Goal: Transaction & Acquisition: Purchase product/service

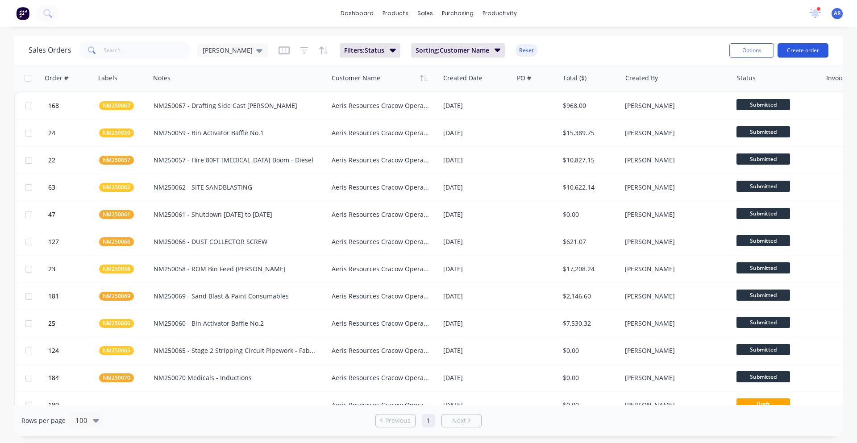
click at [796, 49] on button "Create order" at bounding box center [802, 50] width 51 height 14
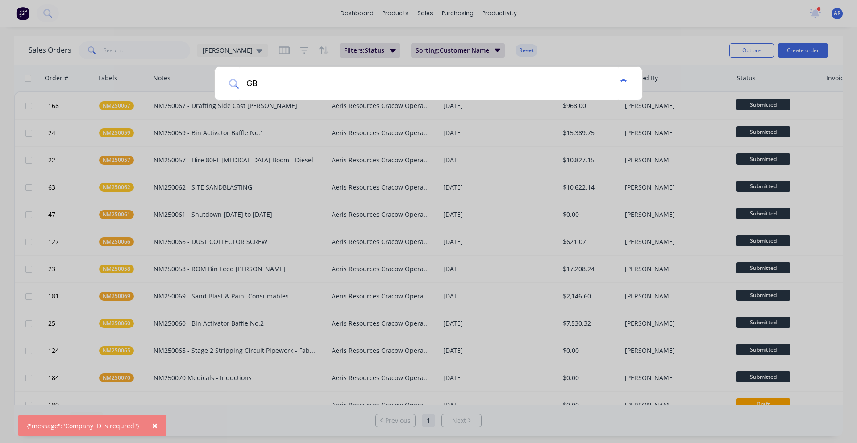
type input "G"
type input "Austral"
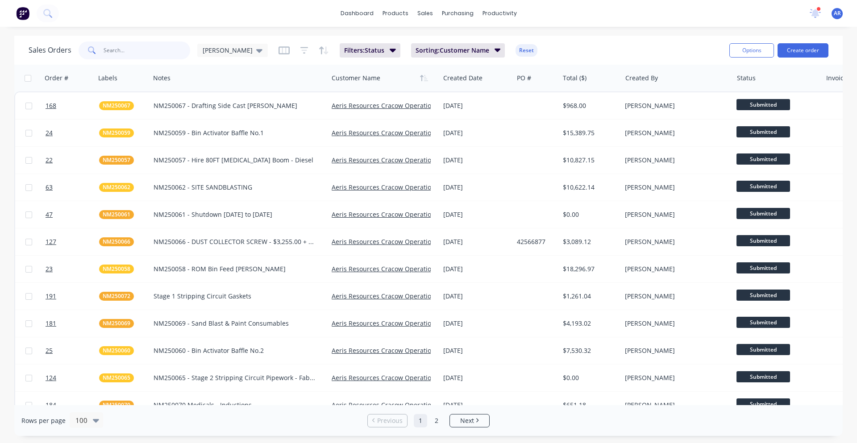
click at [117, 50] on input "text" at bounding box center [147, 51] width 87 height 18
click at [809, 46] on button "Create order" at bounding box center [802, 50] width 51 height 14
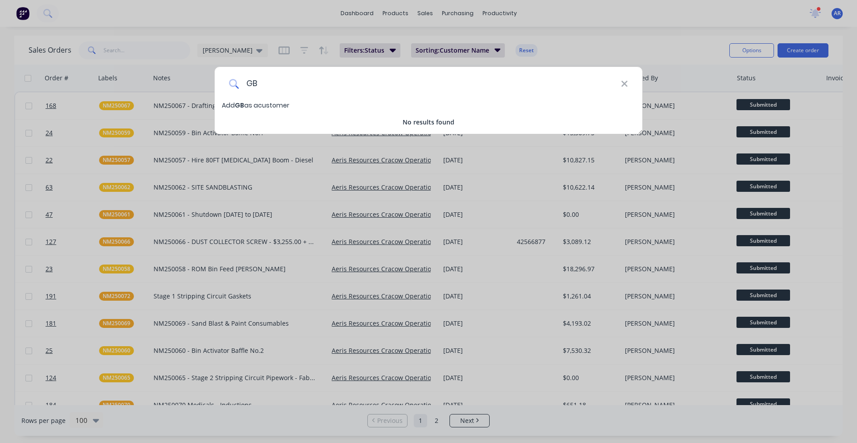
type input "G"
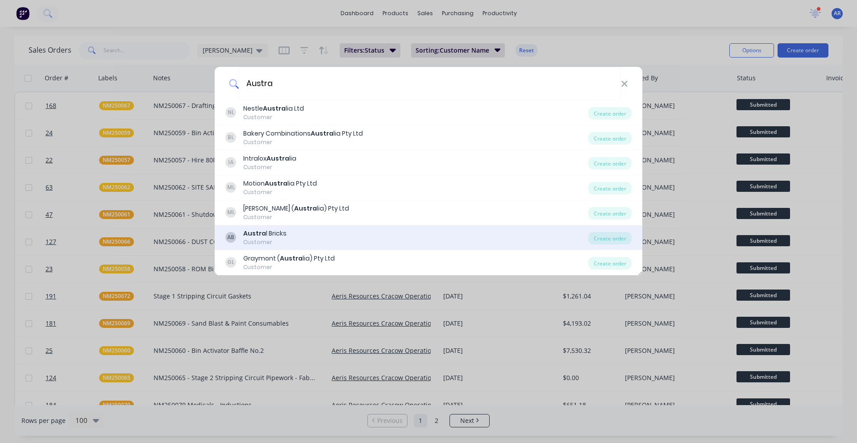
type input "Austra"
click at [345, 240] on div "AB Austra l Bricks Customer" at bounding box center [406, 237] width 363 height 17
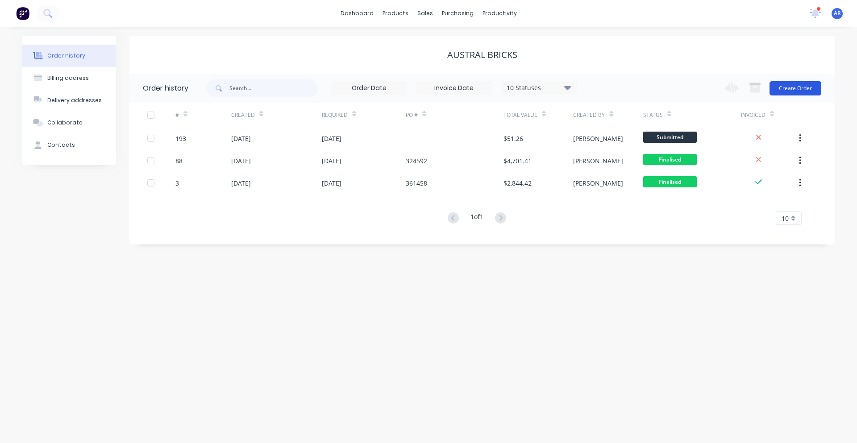
click at [787, 90] on button "Create Order" at bounding box center [795, 88] width 52 height 14
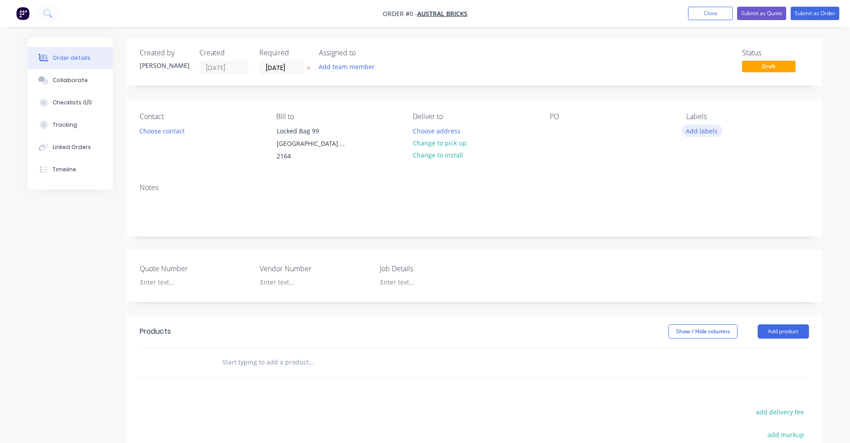
click at [711, 127] on button "Add labels" at bounding box center [701, 131] width 41 height 12
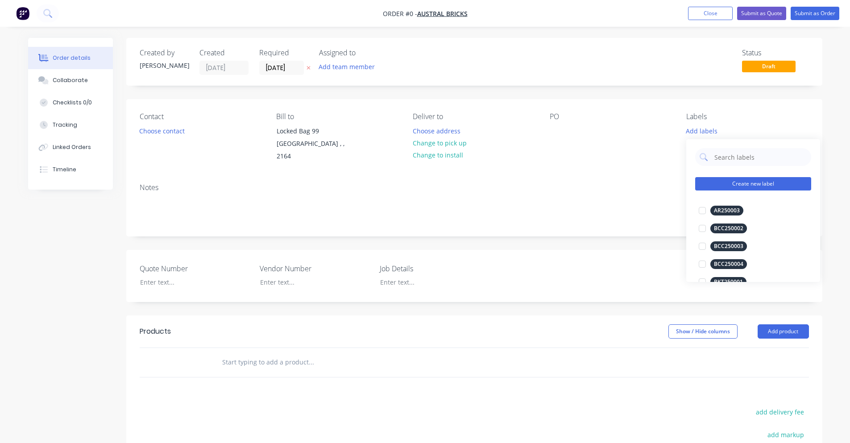
click at [727, 185] on button "Create new label" at bounding box center [753, 183] width 116 height 13
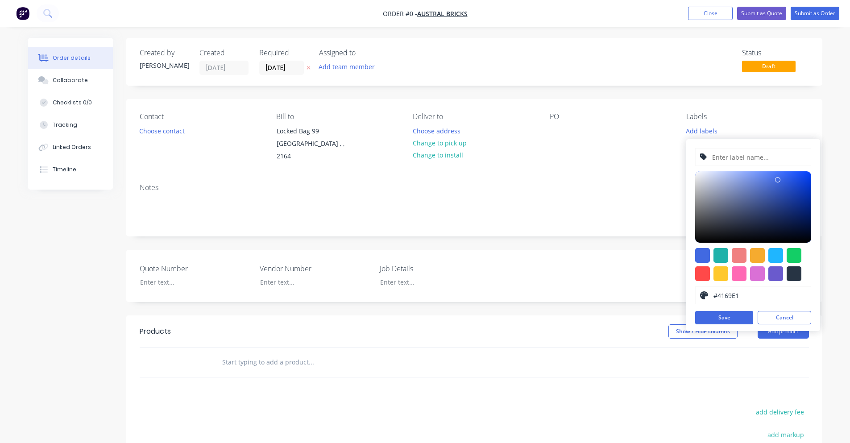
click at [738, 160] on input "text" at bounding box center [758, 157] width 95 height 17
click at [743, 159] on input "GBM" at bounding box center [758, 157] width 95 height 17
type input "GBM250011"
click at [736, 318] on button "Save" at bounding box center [724, 317] width 58 height 13
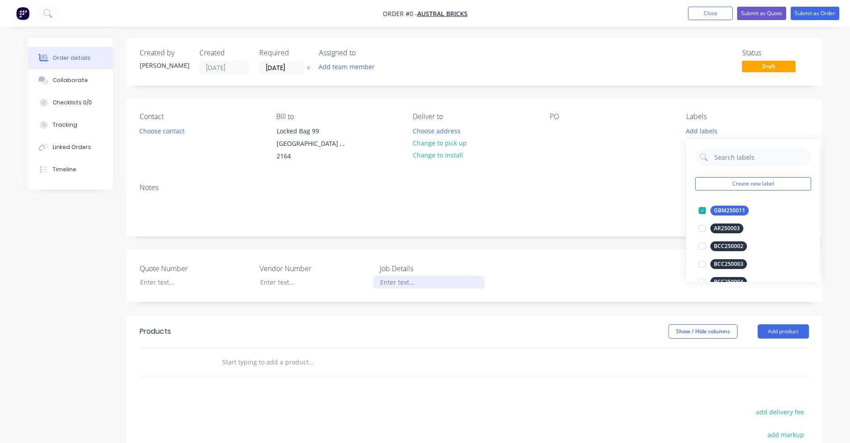
click at [409, 275] on div "Order details Collaborate Checklists 0/0 Tracking Linked Orders Timeline Order …" at bounding box center [425, 321] width 812 height 567
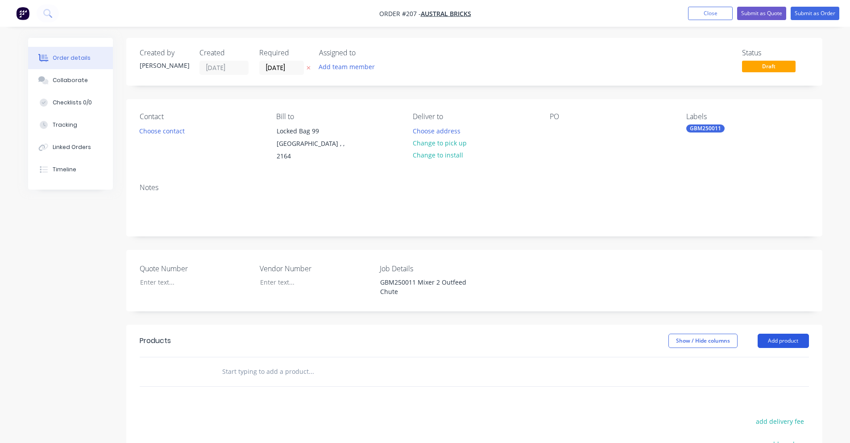
click at [770, 334] on button "Add product" at bounding box center [783, 341] width 51 height 14
click at [771, 357] on div "Product catalogue" at bounding box center [766, 363] width 69 height 13
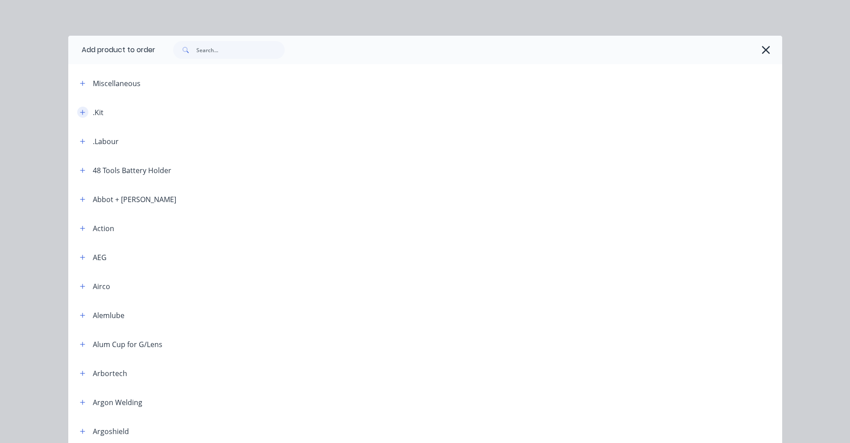
click at [81, 112] on icon "button" at bounding box center [82, 112] width 5 height 5
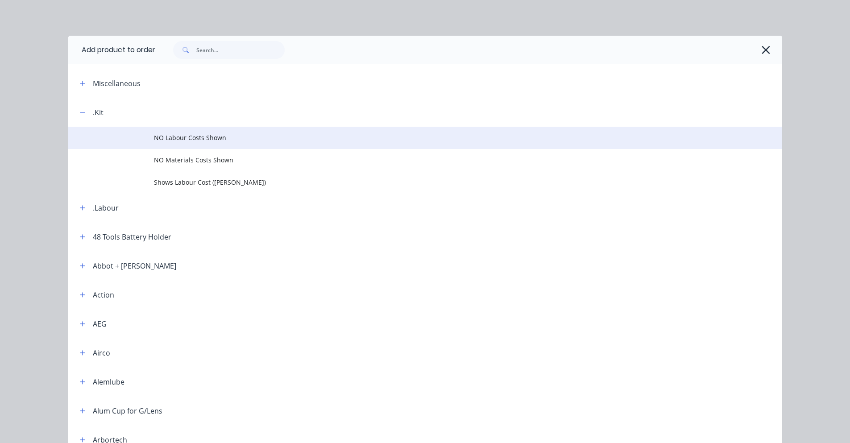
click at [161, 137] on span "NO Labour Costs Shown" at bounding box center [405, 137] width 503 height 9
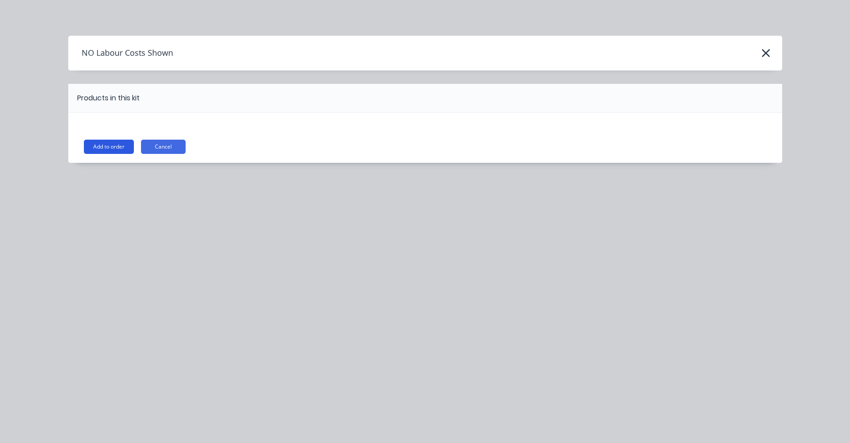
click at [108, 146] on button "Add to order" at bounding box center [109, 147] width 50 height 14
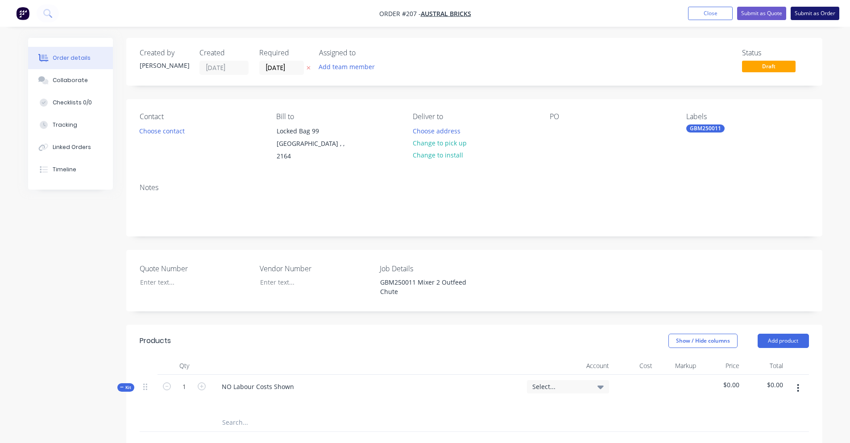
click at [814, 14] on button "Submit as Order" at bounding box center [815, 13] width 49 height 13
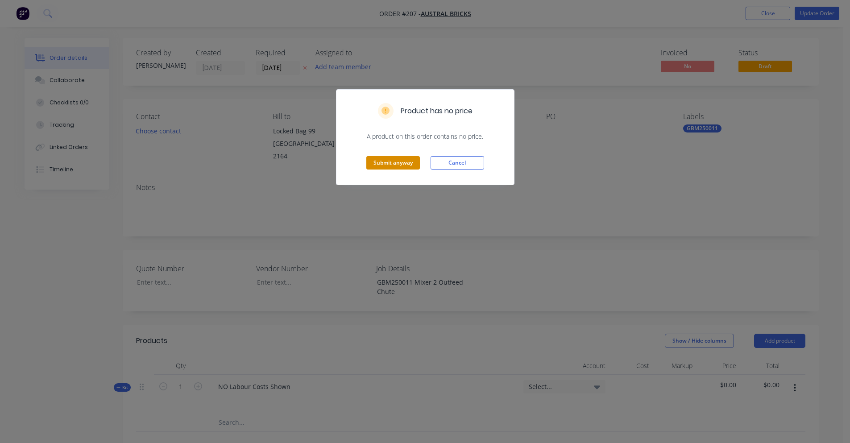
click at [398, 161] on button "Submit anyway" at bounding box center [393, 162] width 54 height 13
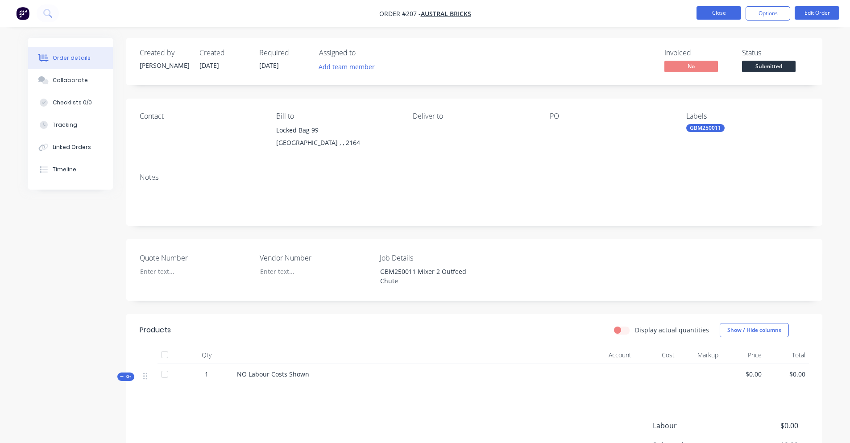
click at [715, 16] on button "Close" at bounding box center [719, 12] width 45 height 13
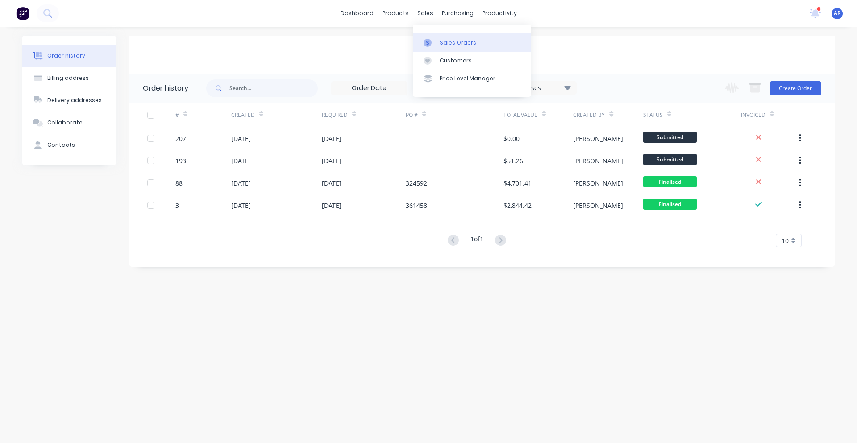
click at [446, 44] on div "Sales Orders" at bounding box center [458, 43] width 37 height 8
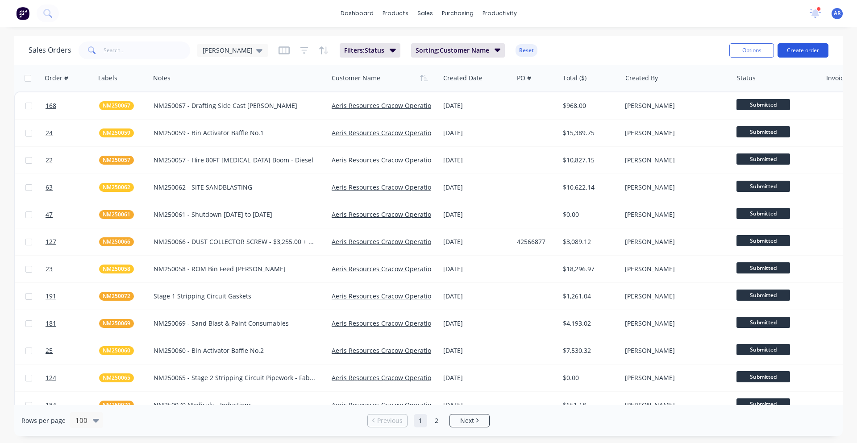
click at [795, 54] on button "Create order" at bounding box center [802, 50] width 51 height 14
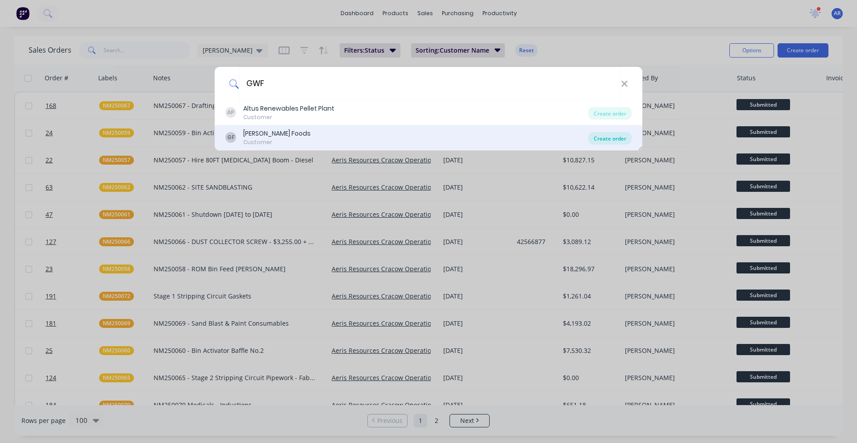
type input "GWF"
click at [618, 137] on div "Create order" at bounding box center [609, 138] width 43 height 12
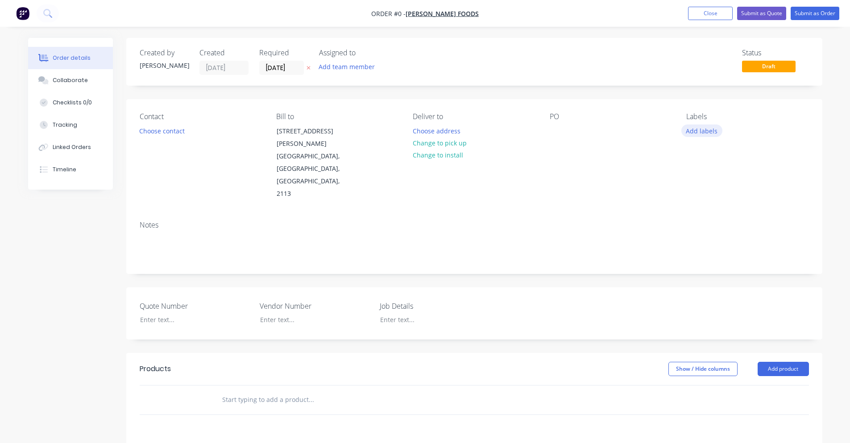
click at [690, 130] on button "Add labels" at bounding box center [701, 131] width 41 height 12
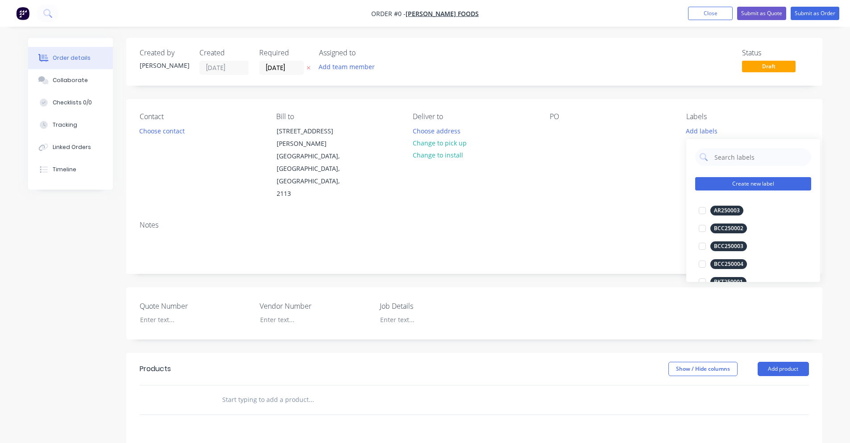
click at [745, 190] on button "Create new label" at bounding box center [753, 183] width 116 height 13
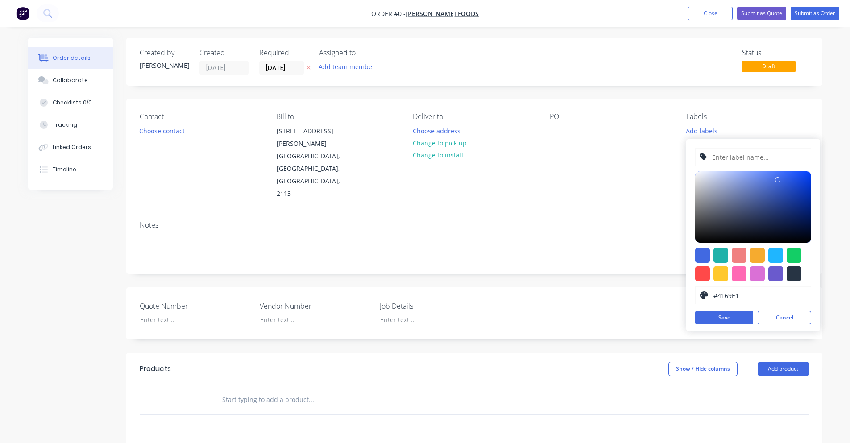
click at [740, 156] on input "text" at bounding box center [758, 157] width 95 height 17
type input "GWF250005"
click at [795, 275] on div at bounding box center [794, 273] width 15 height 15
type input "#273444"
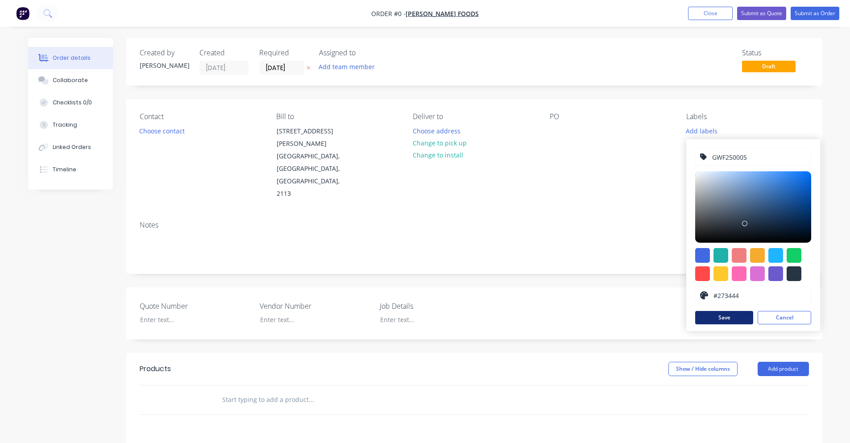
click at [723, 316] on button "Save" at bounding box center [724, 317] width 58 height 13
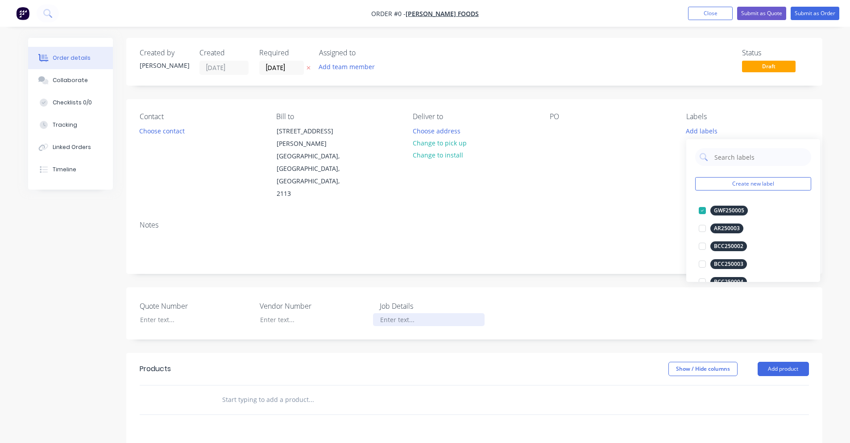
click at [396, 299] on div "Order details Collaborate Checklists 0/0 Tracking Linked Orders Timeline Order …" at bounding box center [425, 340] width 812 height 605
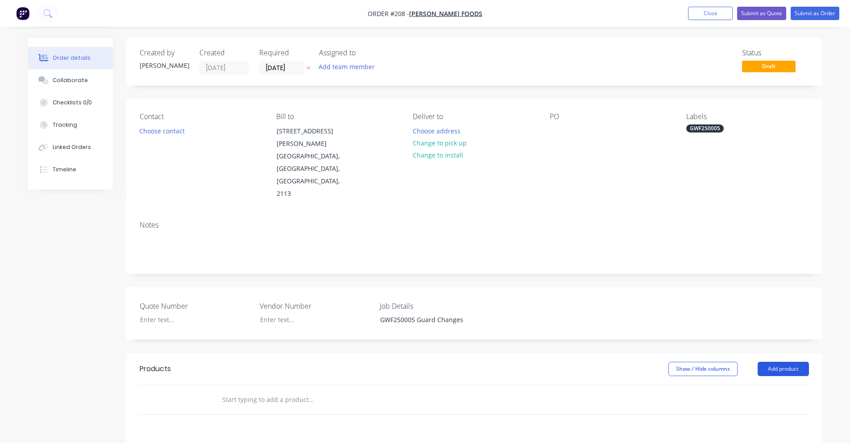
click at [770, 362] on button "Add product" at bounding box center [783, 369] width 51 height 14
click at [754, 385] on div "Product catalogue" at bounding box center [766, 391] width 69 height 13
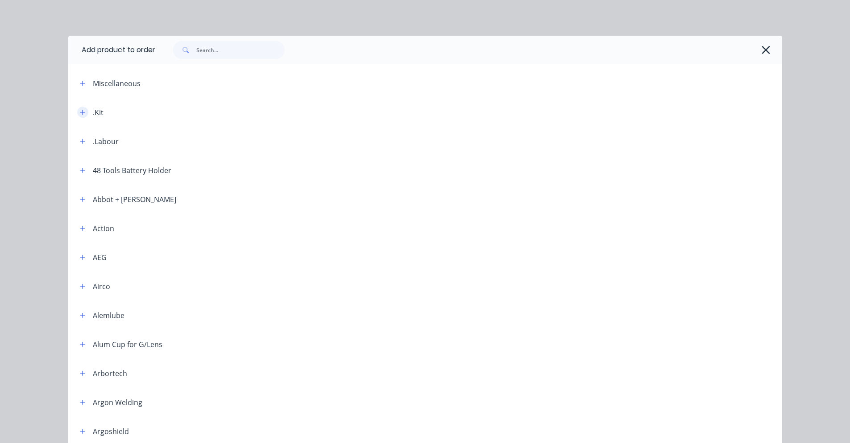
click at [80, 114] on icon "button" at bounding box center [82, 112] width 5 height 6
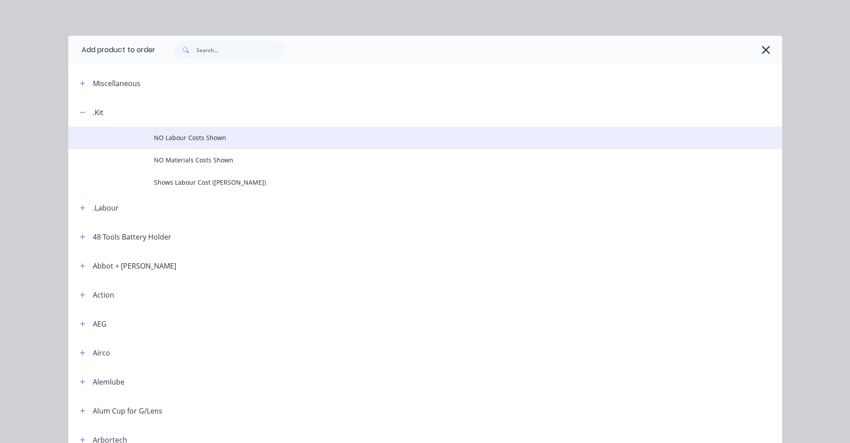
click at [149, 136] on td at bounding box center [111, 138] width 86 height 22
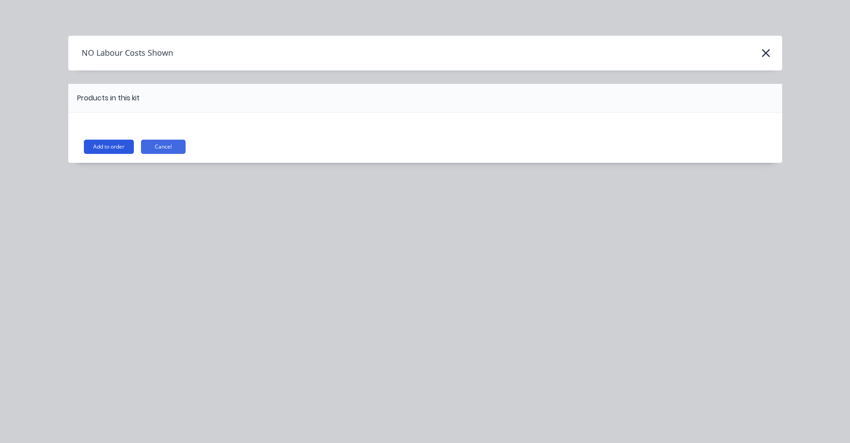
click at [128, 145] on button "Add to order" at bounding box center [109, 147] width 50 height 14
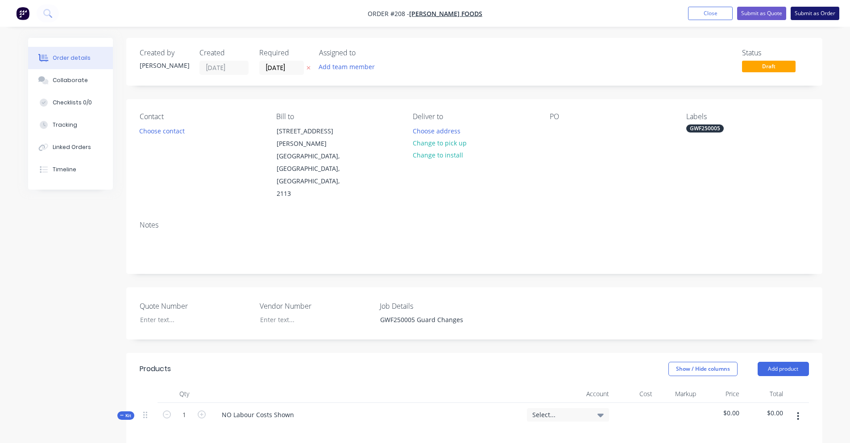
click at [815, 9] on button "Submit as Order" at bounding box center [815, 13] width 49 height 13
